Goal: Task Accomplishment & Management: Manage account settings

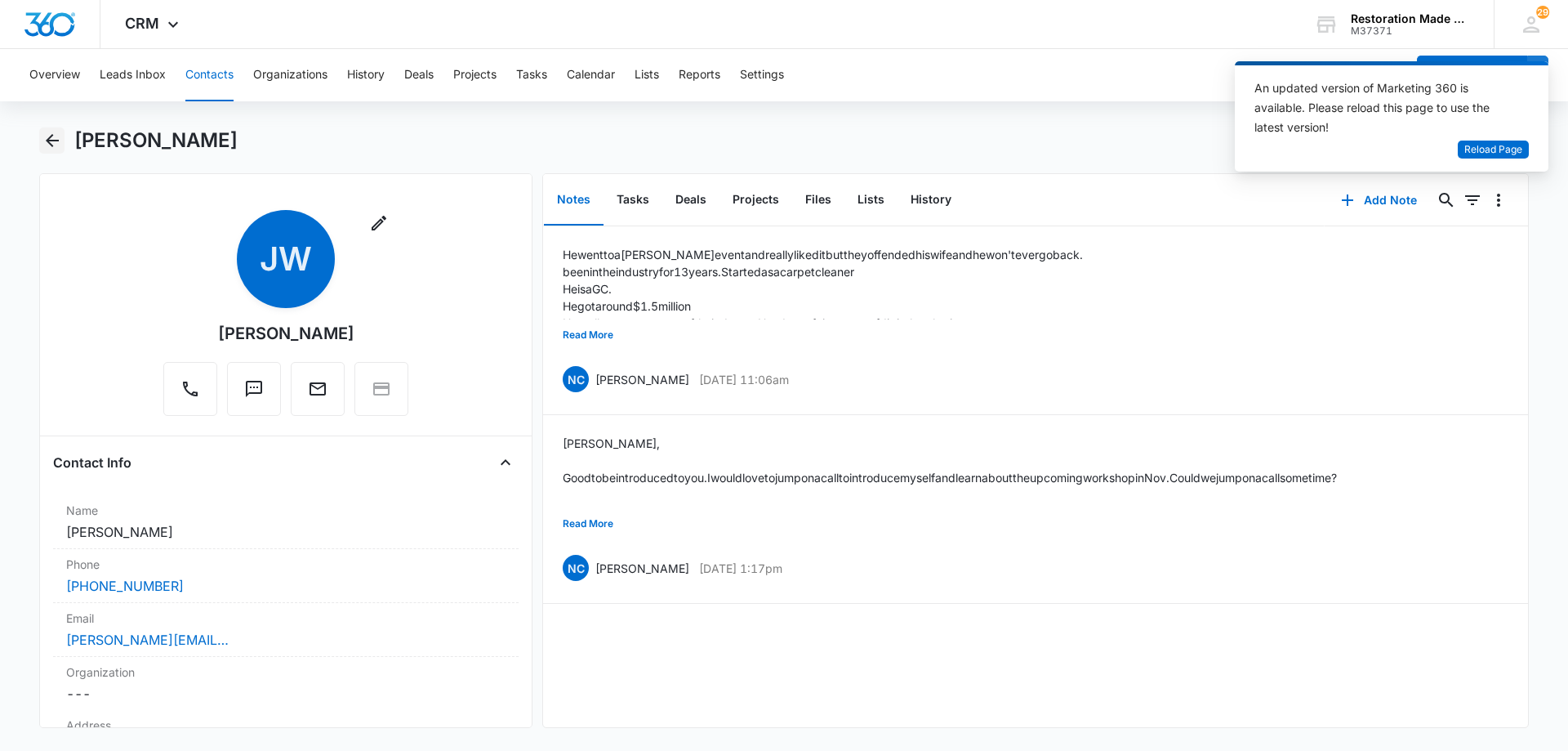
click at [50, 144] on icon "Back" at bounding box center [52, 140] width 13 height 13
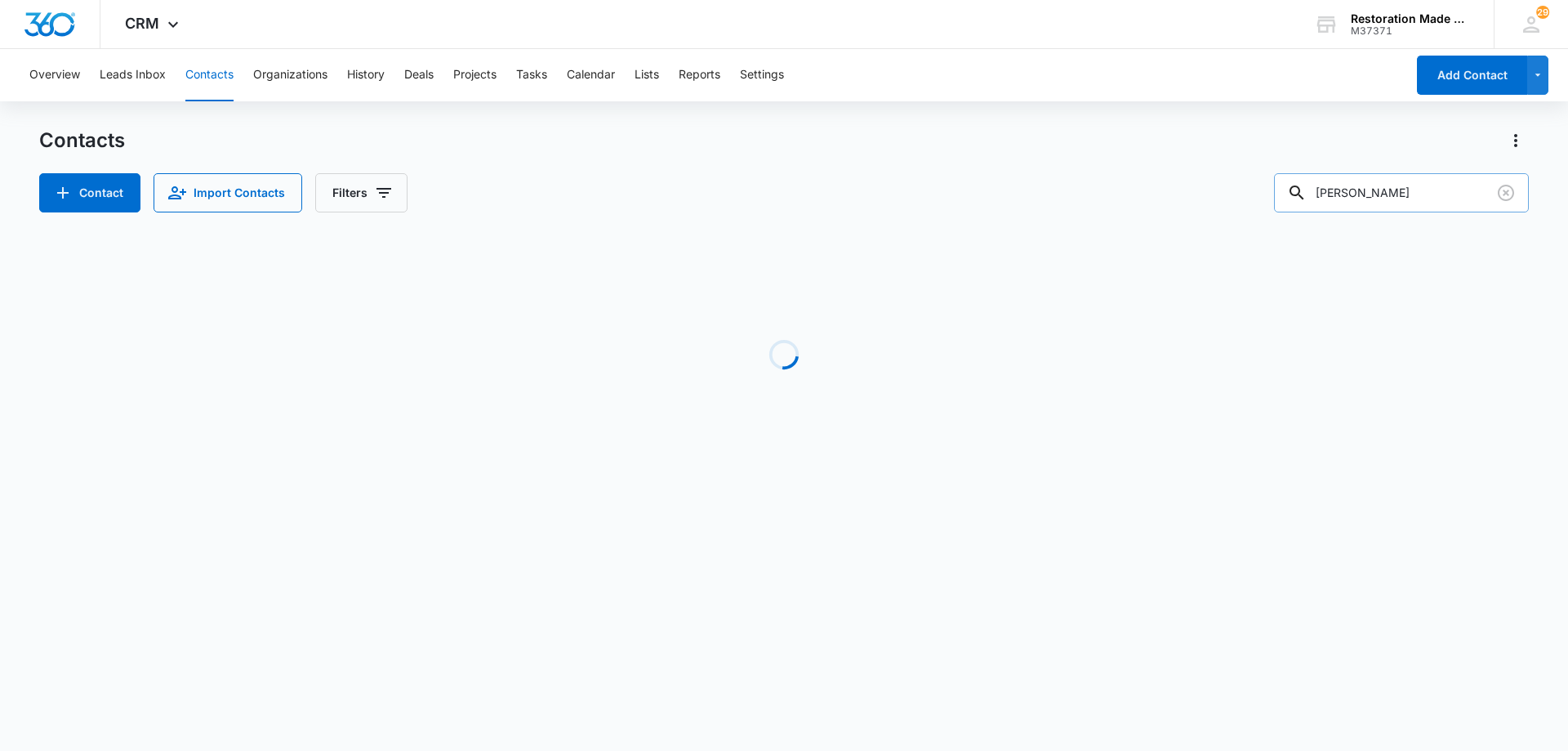
click at [1416, 198] on input "mike ruth" at bounding box center [1401, 193] width 255 height 39
type input "m"
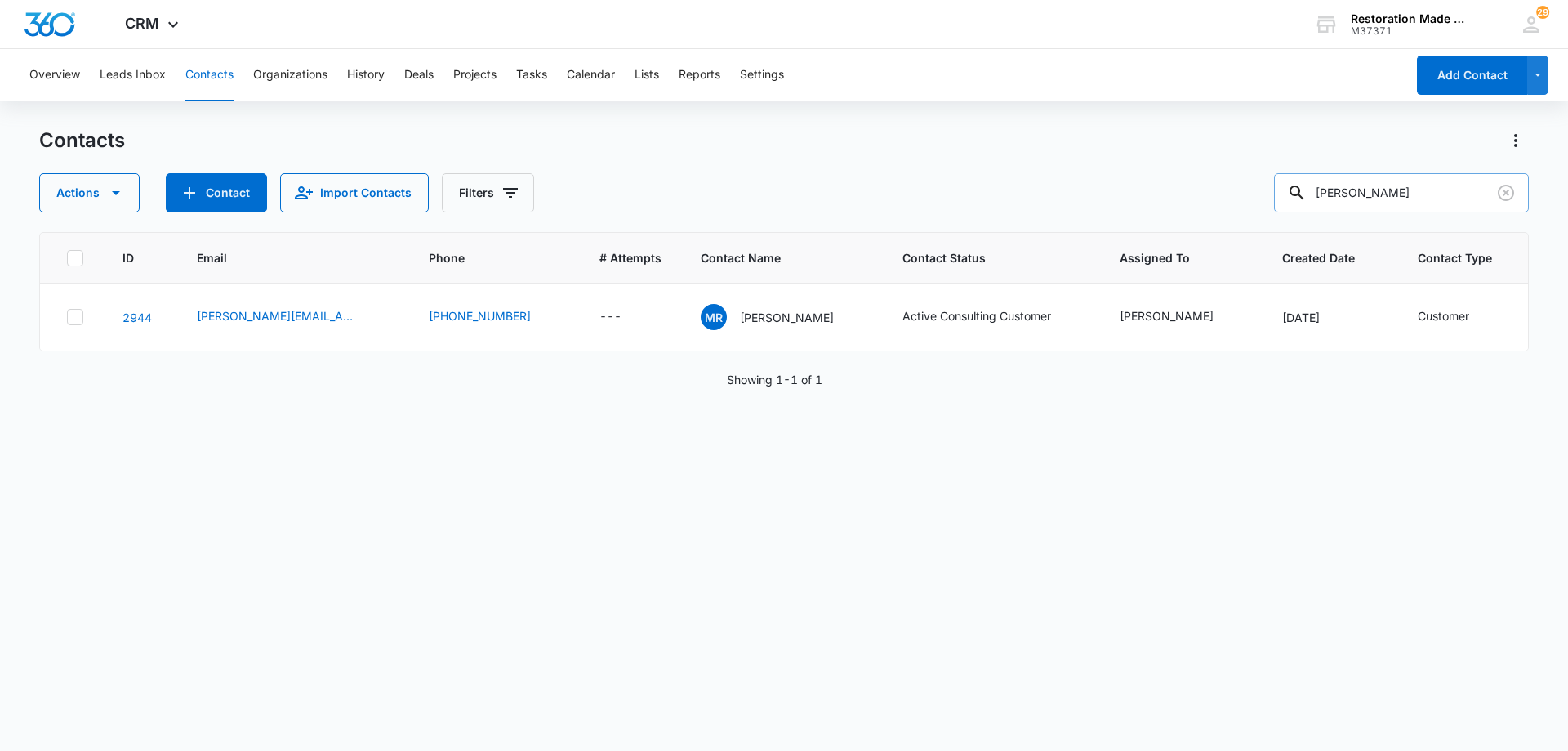
type input "[PERSON_NAME]"
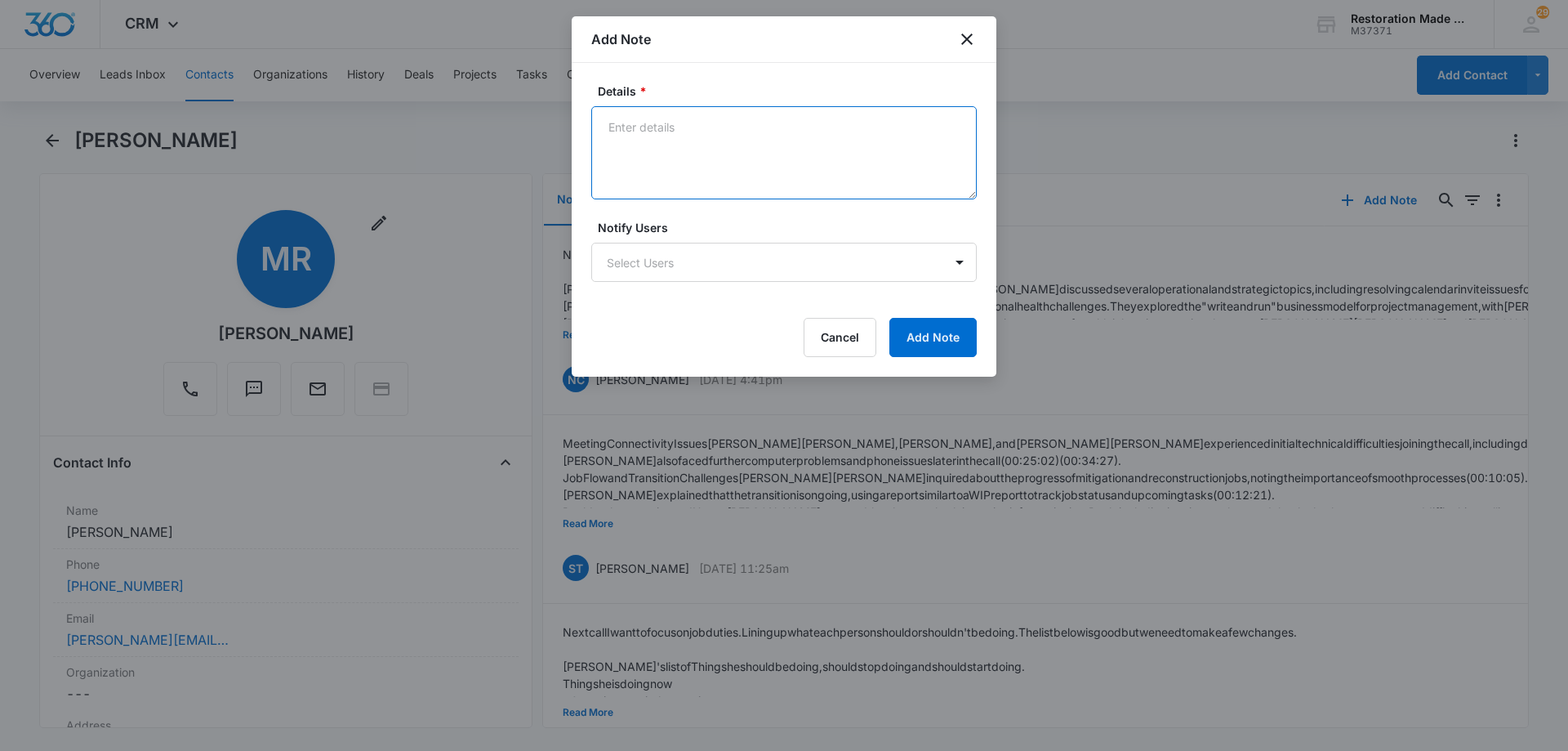
click at [781, 170] on textarea "Details *" at bounding box center [784, 153] width 386 height 93
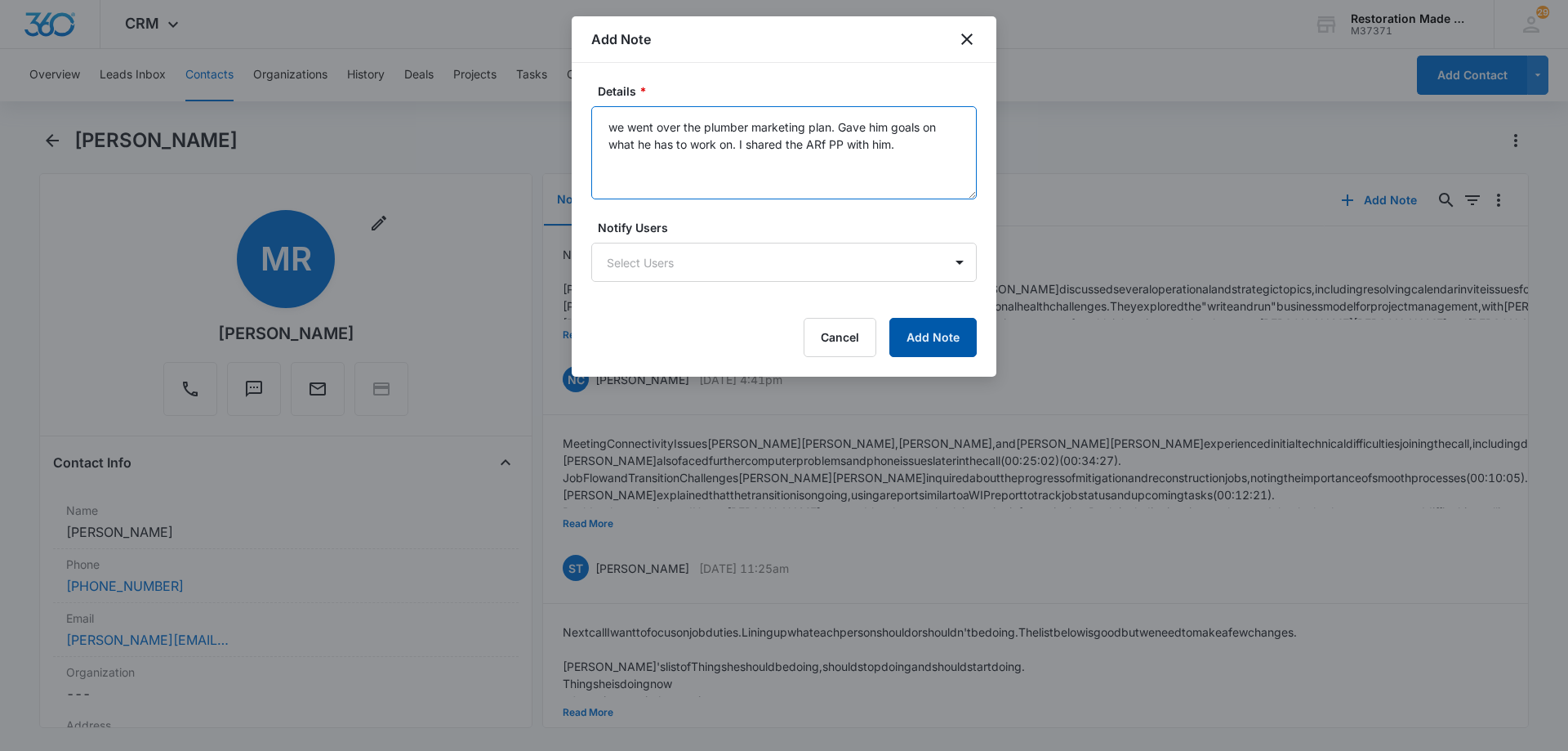
type textarea "we went over the plumber marketing plan. Gave him goals on what he has to work …"
click at [941, 341] on button "Add Note" at bounding box center [933, 338] width 87 height 39
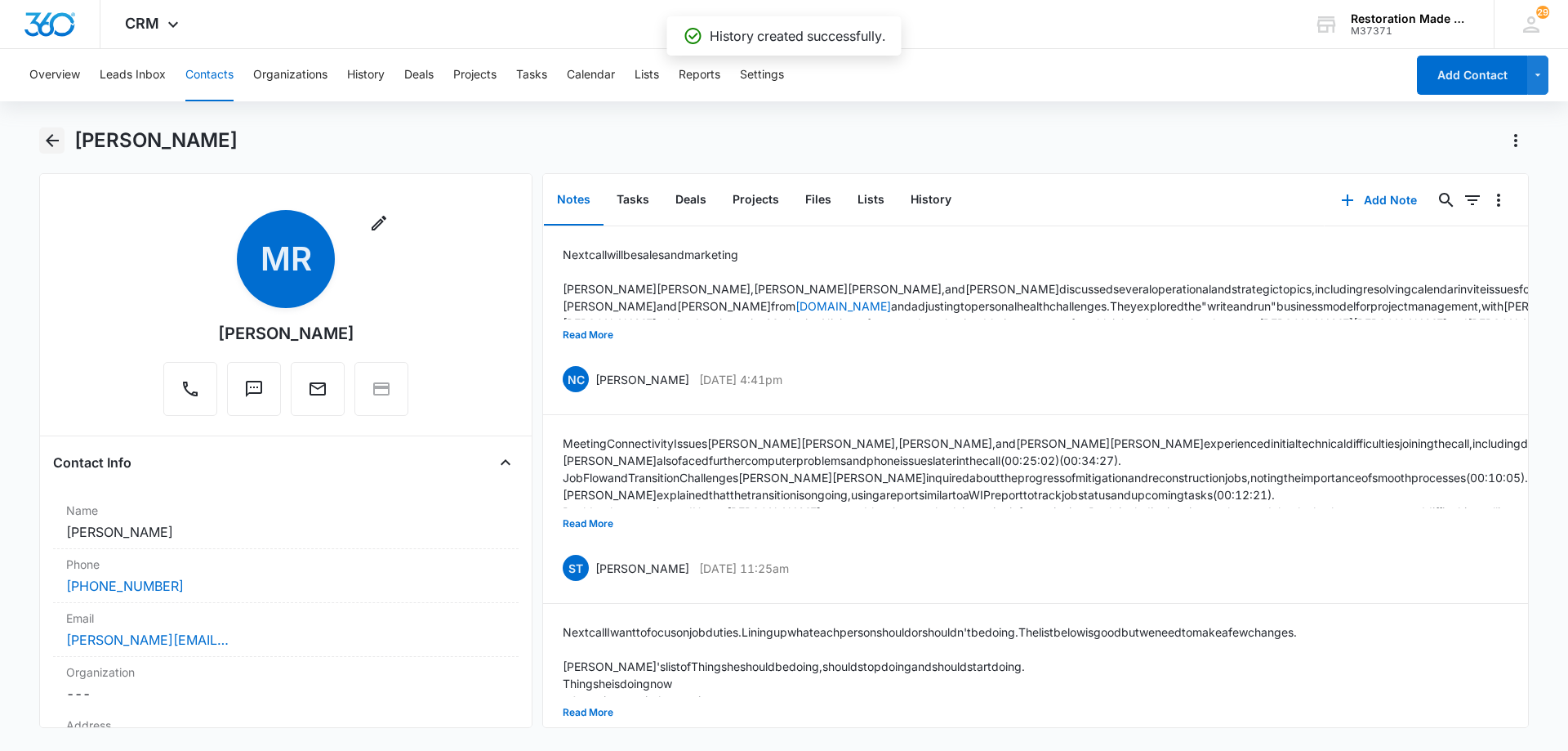
click at [52, 140] on icon "Back" at bounding box center [52, 140] width 13 height 13
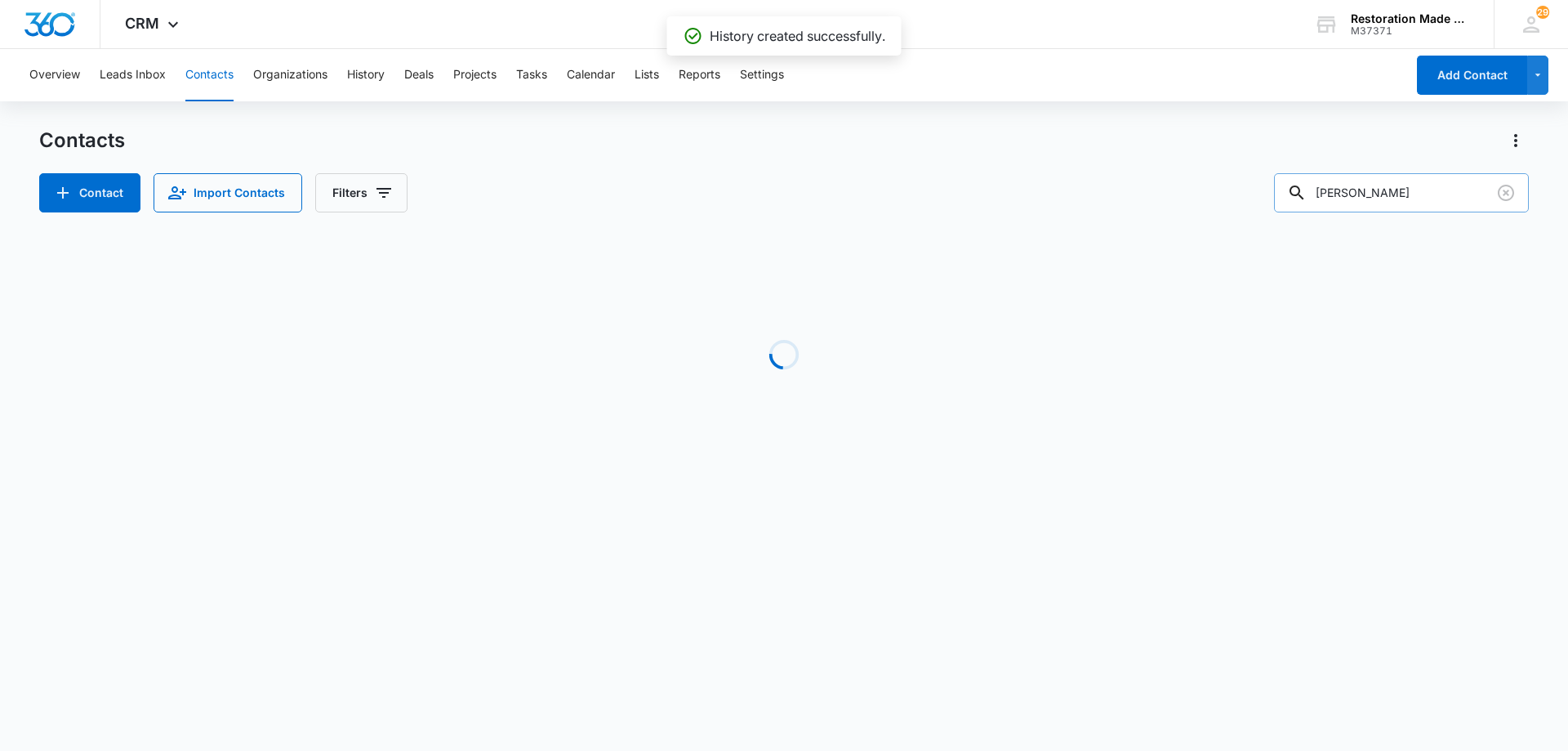
click at [1400, 199] on input "[PERSON_NAME]" at bounding box center [1401, 193] width 255 height 39
type input "m"
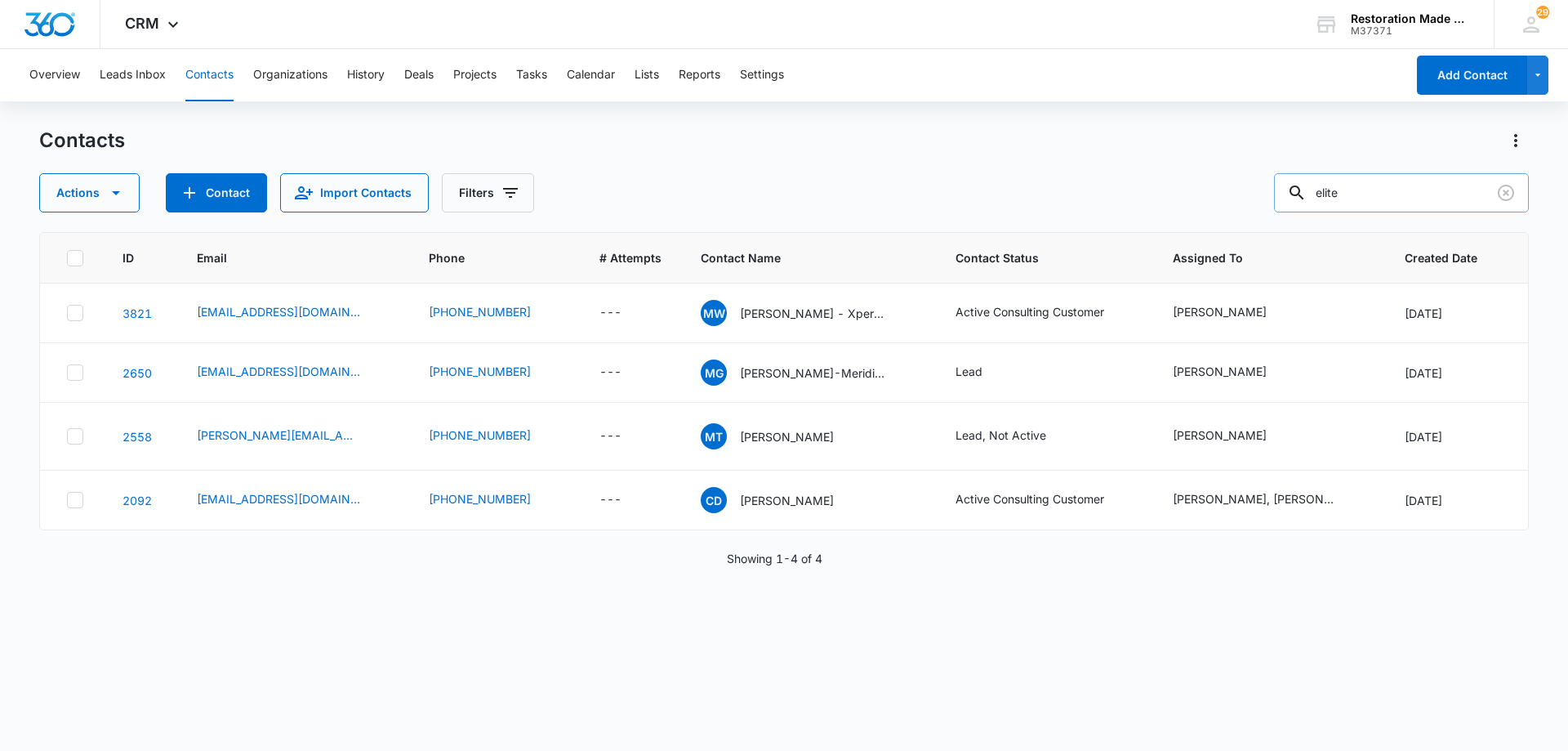
type input "elite"
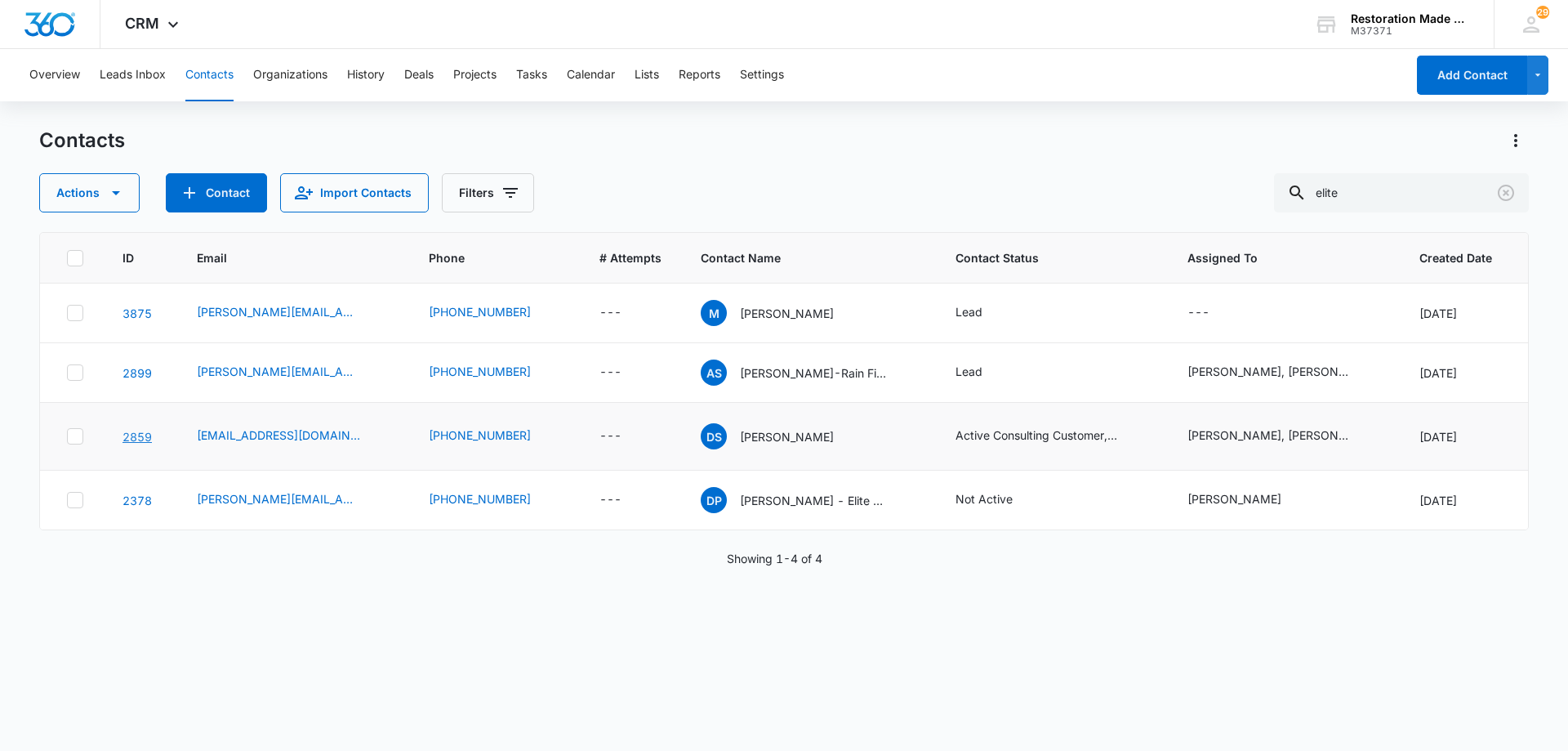
click at [130, 435] on link "2859" at bounding box center [137, 437] width 29 height 14
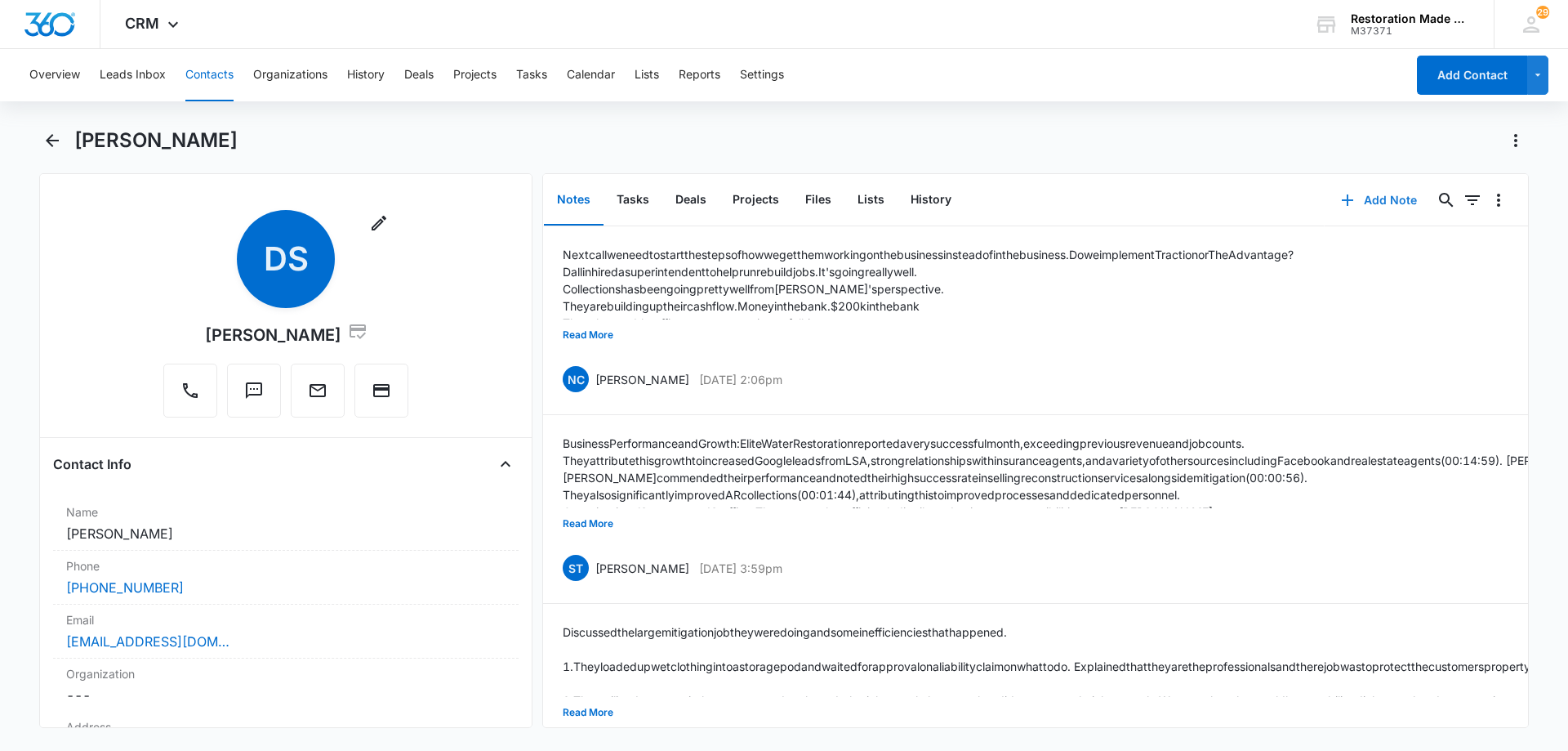
click at [1386, 198] on button "Add Note" at bounding box center [1379, 200] width 108 height 39
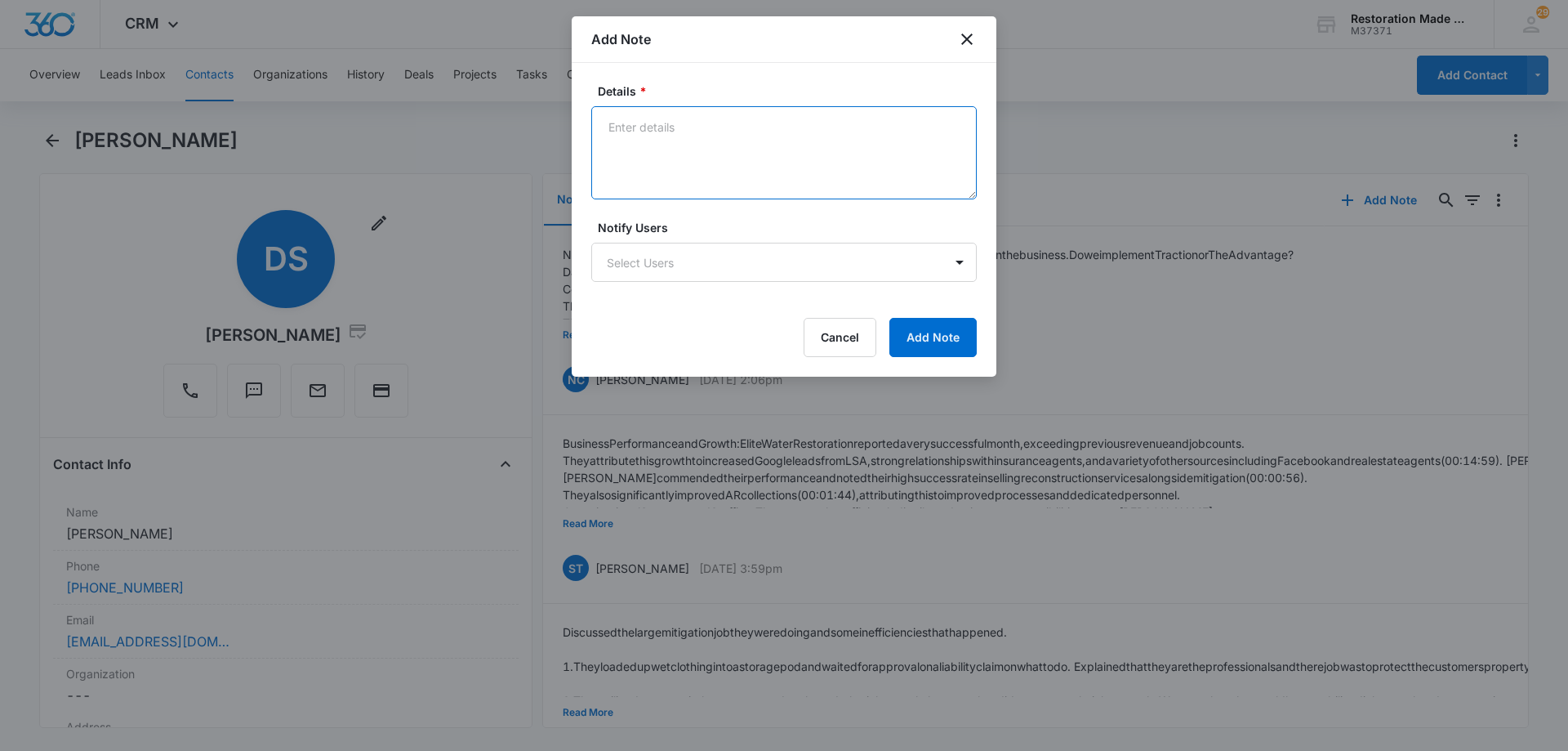
click at [914, 137] on textarea "Details *" at bounding box center [784, 153] width 386 height 93
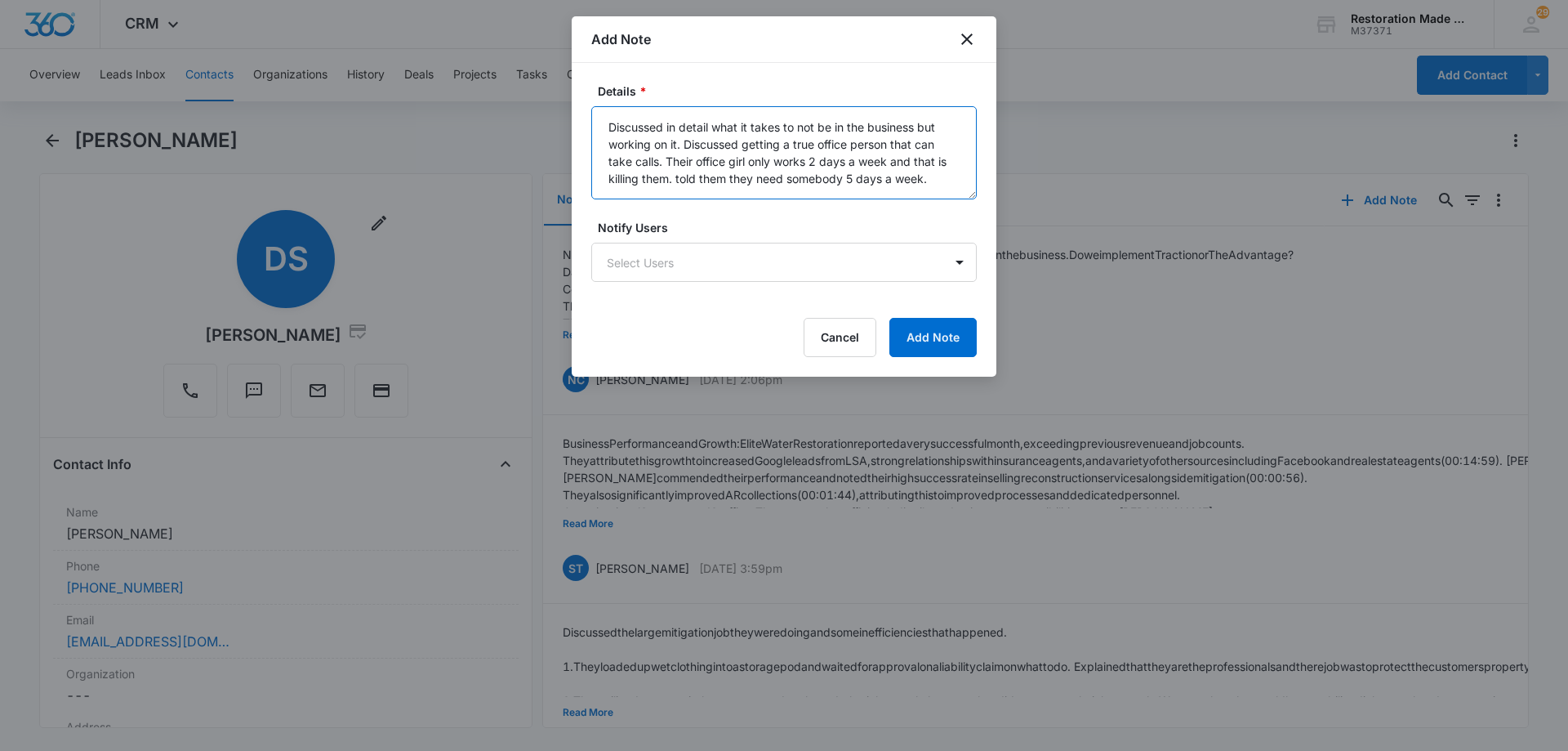
scroll to position [4, 0]
click at [946, 172] on textarea "Discussed in detail what it takes to not be in the business but working on it. …" at bounding box center [784, 153] width 386 height 93
type textarea "Discussed in detail what it takes to not be in the business but working on it. …"
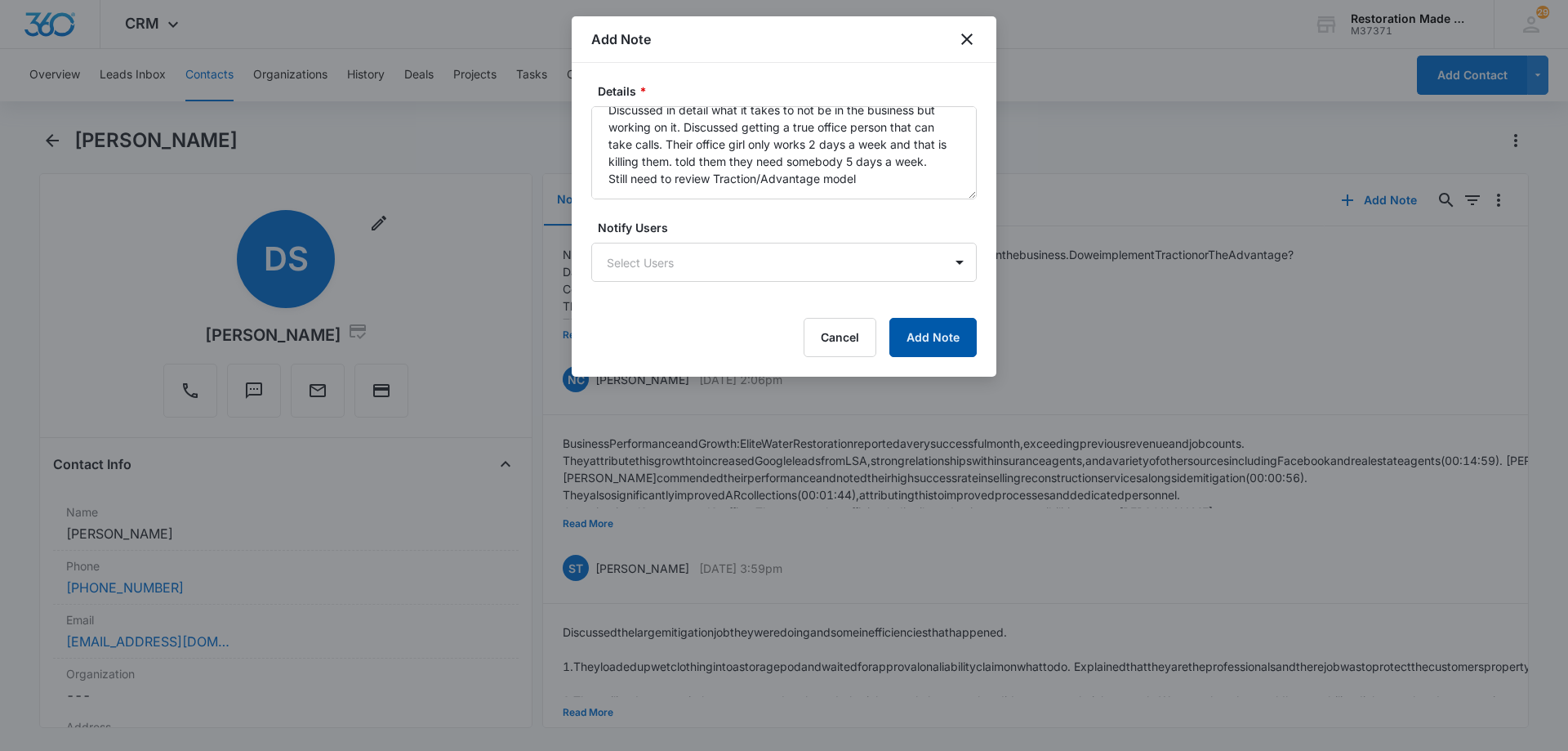
click at [912, 321] on button "Add Note" at bounding box center [933, 338] width 87 height 39
